Goal: Task Accomplishment & Management: Manage account settings

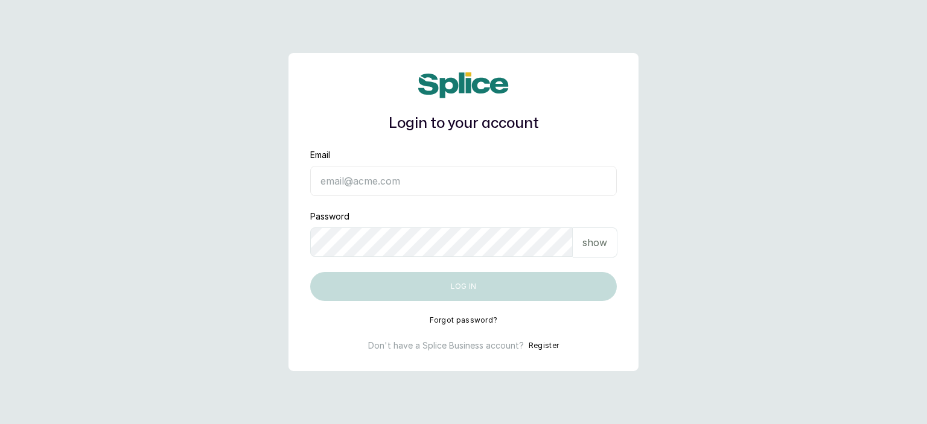
type input "sanctuarybywh@gmail.com"
click at [589, 240] on p "show" at bounding box center [595, 242] width 25 height 14
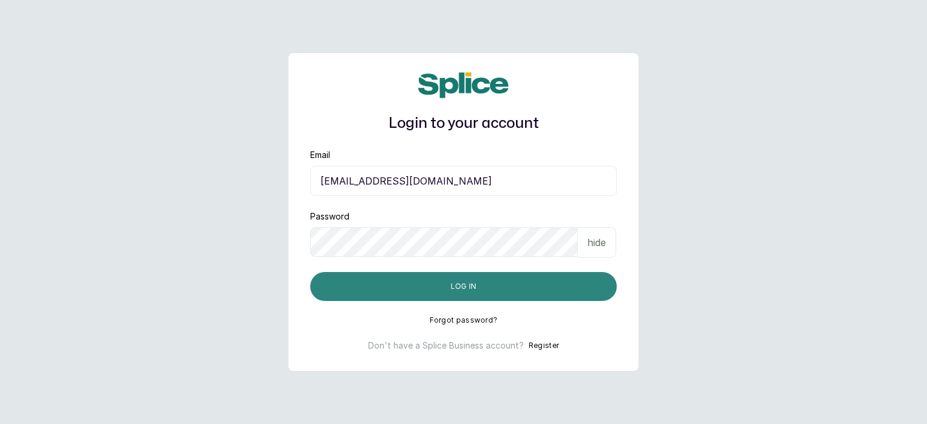
click at [478, 281] on button "Log in" at bounding box center [463, 286] width 307 height 29
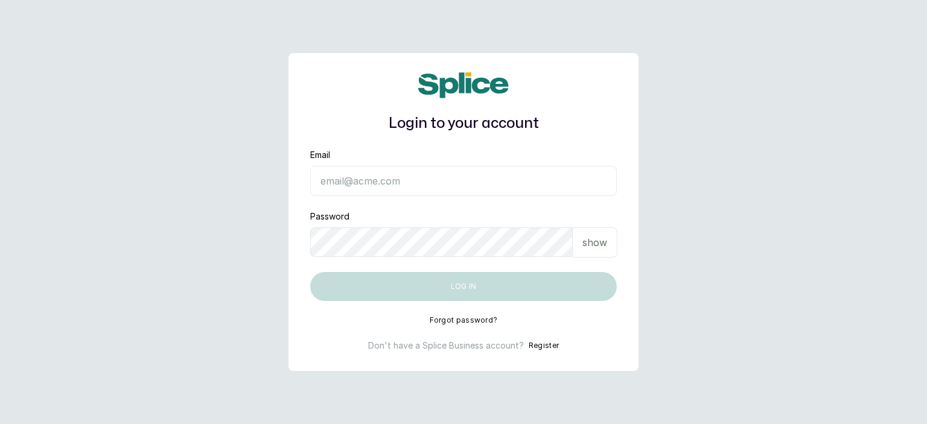
type input "[EMAIL_ADDRESS][DOMAIN_NAME]"
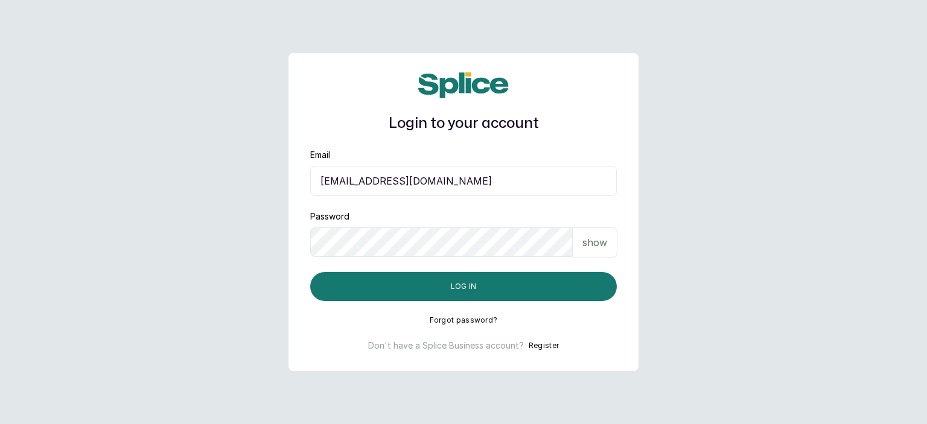
drag, startPoint x: 604, startPoint y: 295, endPoint x: 599, endPoint y: 258, distance: 37.7
click at [599, 258] on form "Email [EMAIL_ADDRESS][DOMAIN_NAME] Password show Log in" at bounding box center [463, 225] width 307 height 152
click at [592, 240] on p "show" at bounding box center [595, 242] width 25 height 14
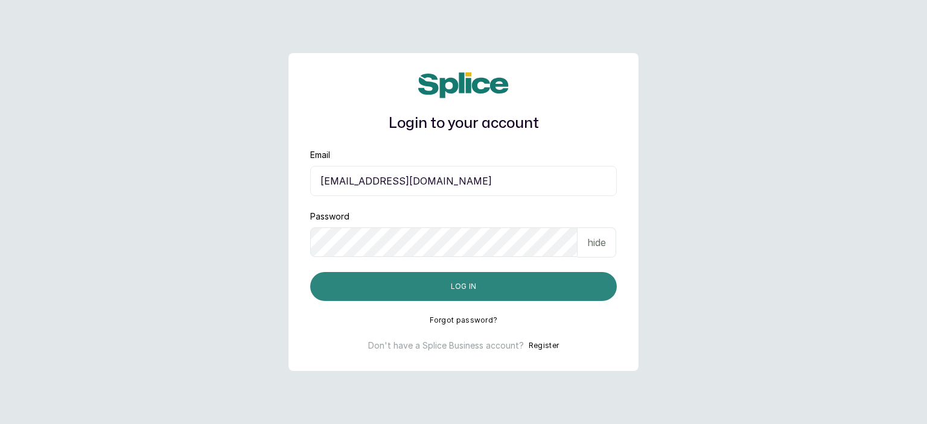
click at [508, 293] on button "Log in" at bounding box center [463, 286] width 307 height 29
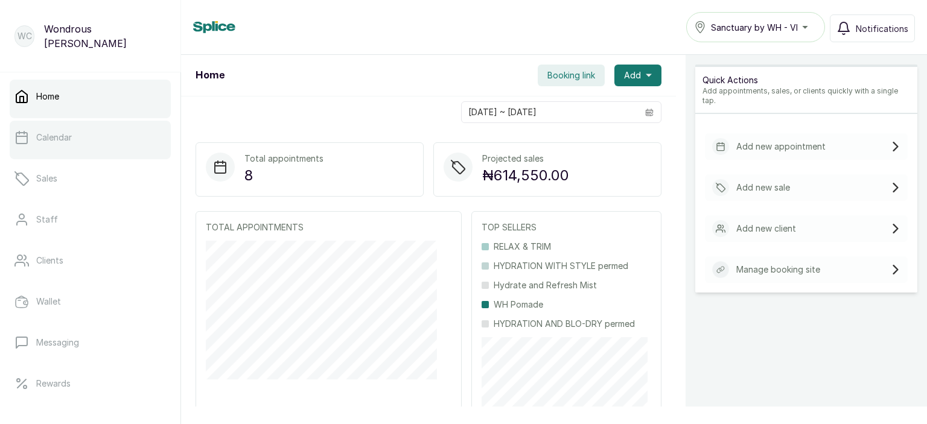
click at [66, 130] on link "Calendar" at bounding box center [90, 138] width 161 height 34
